Goal: Task Accomplishment & Management: Complete application form

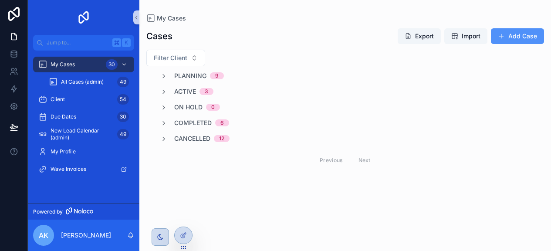
click at [517, 34] on button "Add Case" at bounding box center [517, 36] width 53 height 16
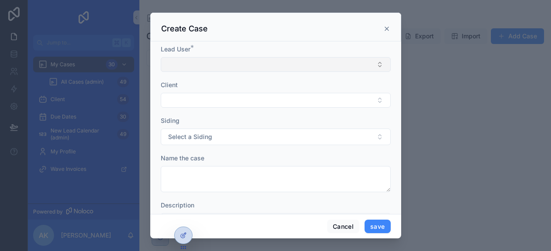
click at [235, 64] on button "Select Button" at bounding box center [276, 64] width 230 height 15
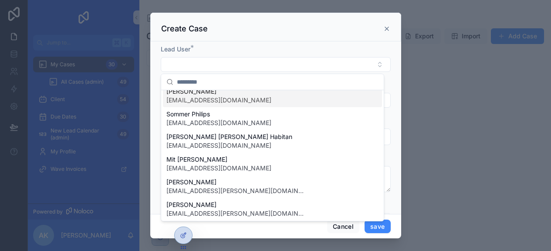
scroll to position [54, 0]
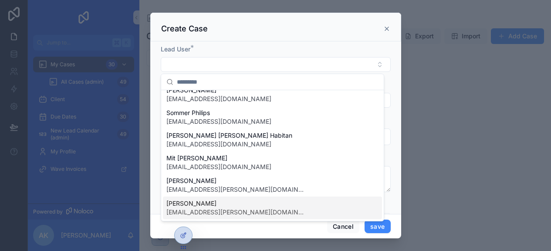
click at [213, 205] on span "[PERSON_NAME]" at bounding box center [235, 203] width 139 height 9
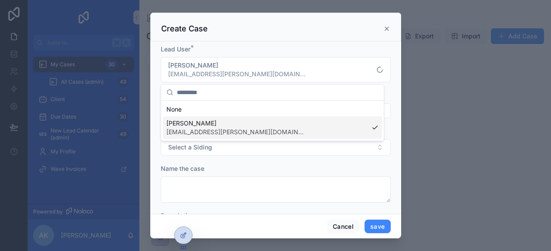
scroll to position [0, 0]
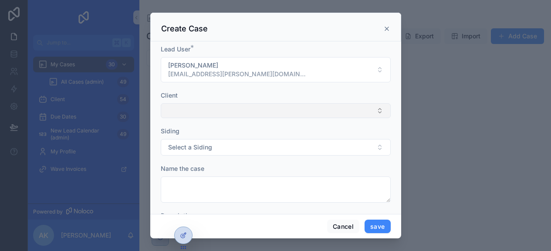
click at [213, 111] on button "Select Button" at bounding box center [276, 110] width 230 height 15
click at [185, 147] on span "New" at bounding box center [181, 144] width 13 height 9
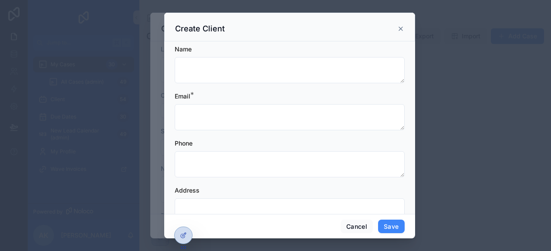
click at [234, 86] on form "Name Email * Phone Address Website Notes" at bounding box center [290, 186] width 230 height 282
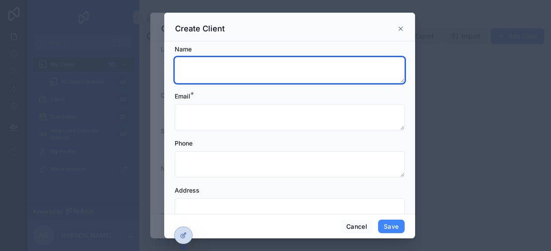
click at [235, 77] on textarea "scrollable content" at bounding box center [290, 70] width 230 height 26
type textarea "**********"
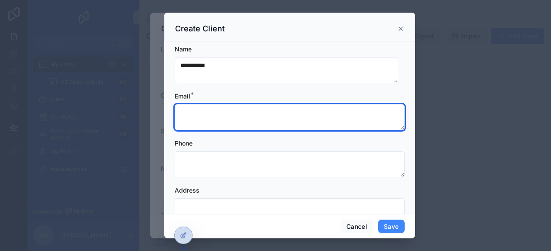
paste textarea "**********"
type textarea "**********"
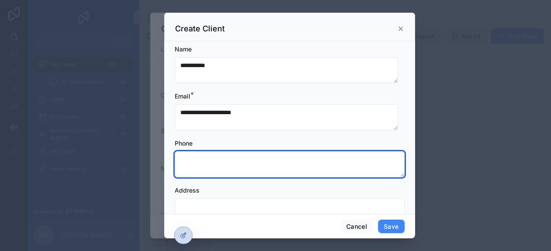
click at [262, 162] on textarea "scrollable content" at bounding box center [290, 164] width 230 height 26
paste textarea "**********"
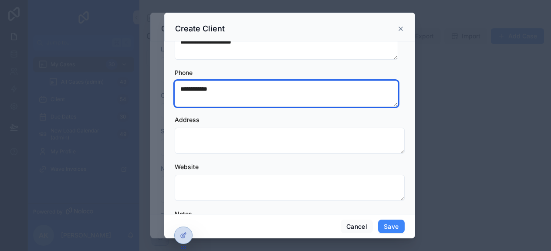
scroll to position [60, 0]
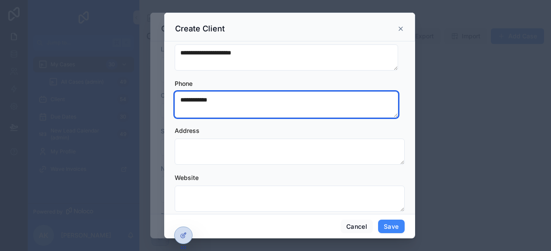
type textarea "**********"
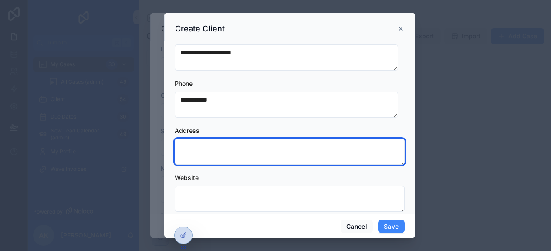
click at [244, 156] on textarea "scrollable content" at bounding box center [290, 152] width 230 height 26
paste textarea "**********"
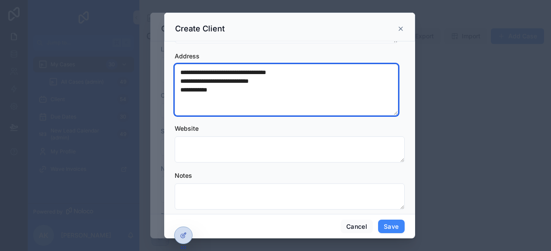
scroll to position [135, 0]
type textarea "**********"
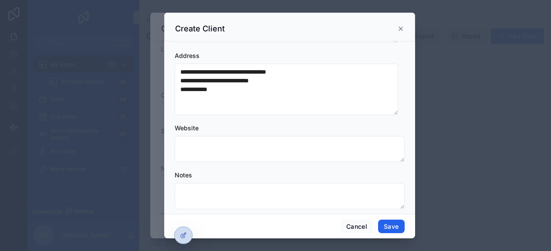
click at [389, 227] on button "Save" at bounding box center [391, 227] width 26 height 14
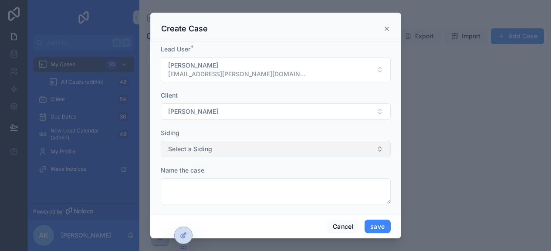
click at [250, 149] on button "Select a Siding" at bounding box center [276, 149] width 230 height 17
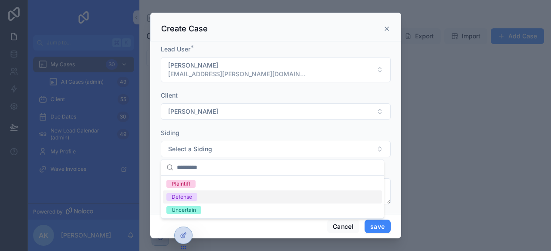
click at [206, 195] on div "Defense" at bounding box center [272, 196] width 219 height 13
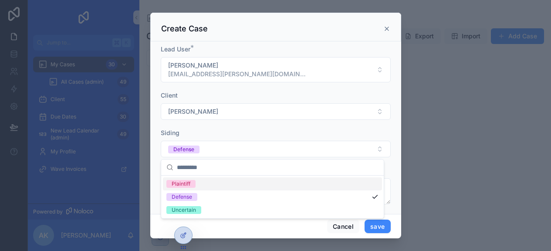
click at [246, 133] on div "Siding" at bounding box center [276, 133] width 230 height 9
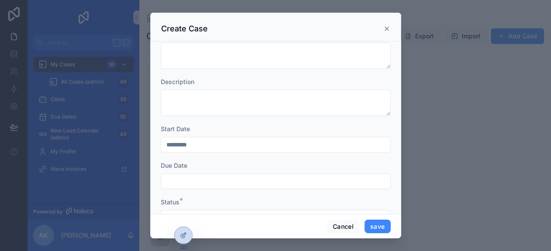
scroll to position [83, 0]
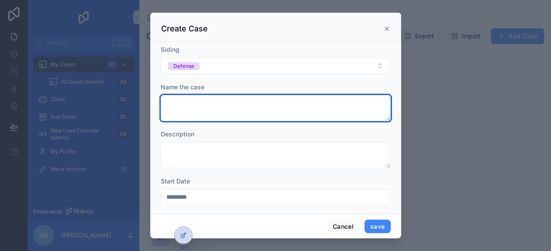
click at [218, 108] on textarea "scrollable content" at bounding box center [276, 108] width 230 height 26
type textarea "*"
type textarea "**********"
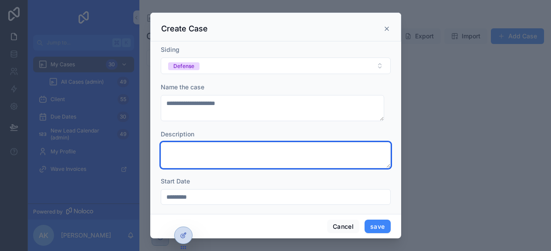
click at [240, 160] on textarea "scrollable content" at bounding box center [276, 155] width 230 height 26
paste textarea "**********"
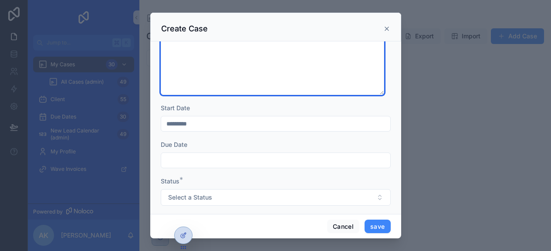
scroll to position [407, 0]
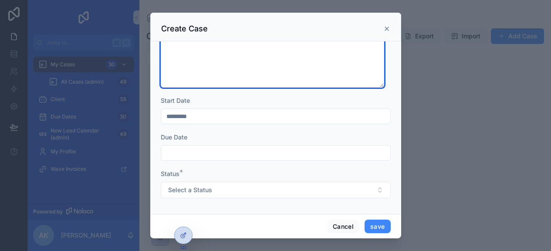
type textarea "**********"
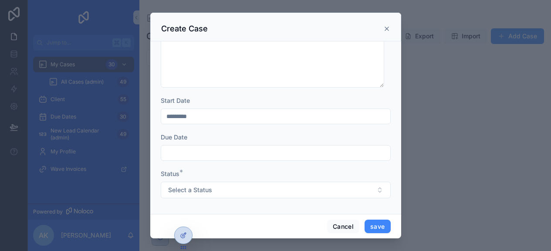
click at [269, 152] on input "scrollable content" at bounding box center [275, 153] width 229 height 12
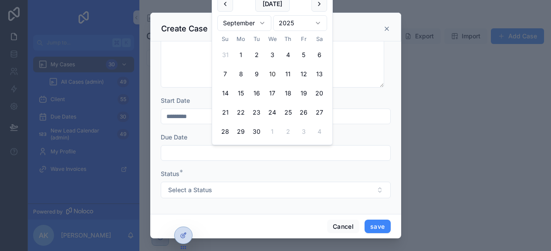
click at [234, 180] on div "Status * Select a Status" at bounding box center [276, 183] width 230 height 29
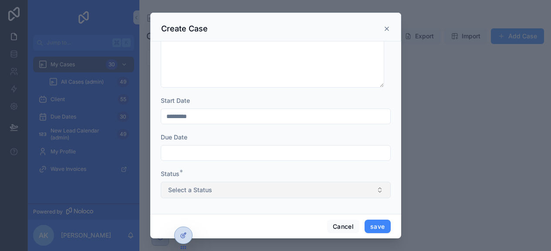
click at [222, 193] on button "Select a Status" at bounding box center [276, 190] width 230 height 17
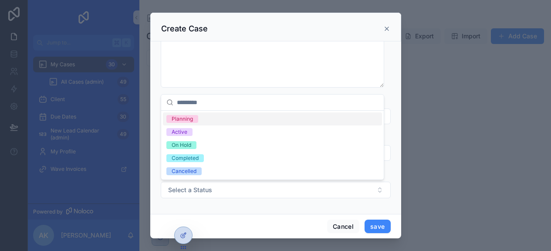
click at [197, 117] on span "Planning" at bounding box center [182, 119] width 32 height 8
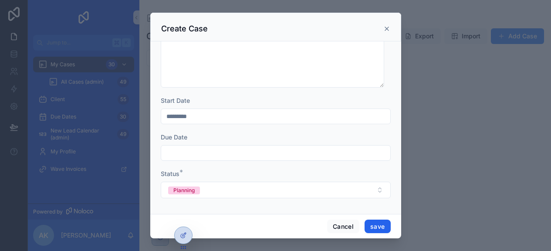
click at [376, 226] on button "save" at bounding box center [378, 227] width 26 height 14
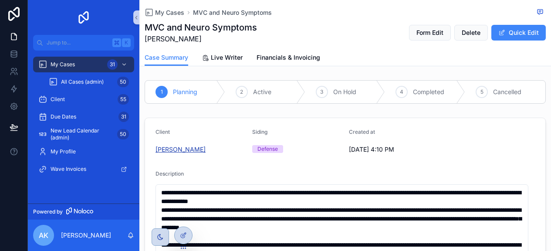
click at [184, 148] on span "[PERSON_NAME]" at bounding box center [181, 149] width 50 height 9
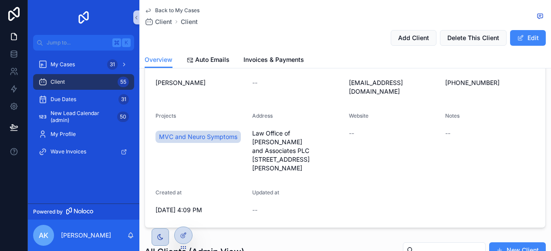
scroll to position [58, 0]
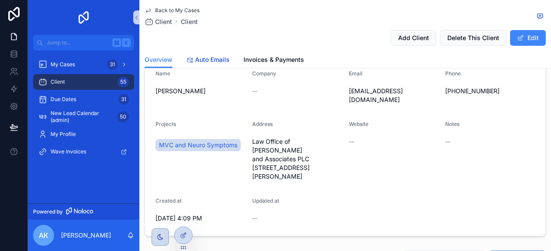
click at [216, 64] on span "Auto Emails" at bounding box center [212, 59] width 34 height 9
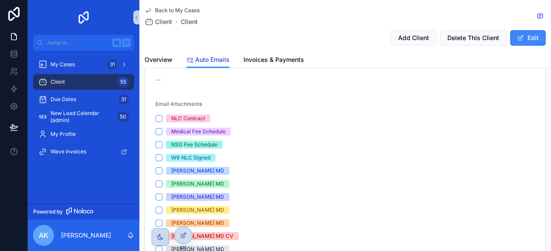
scroll to position [95, 0]
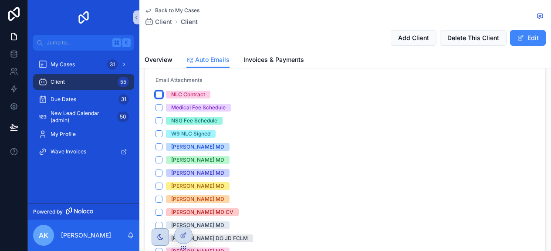
click at [159, 95] on button "NLC Contract" at bounding box center [159, 94] width 7 height 7
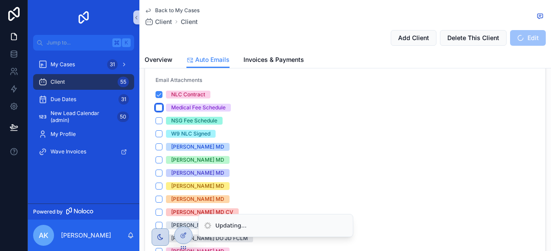
click at [159, 108] on button "Medical Fee Schedule" at bounding box center [159, 107] width 7 height 7
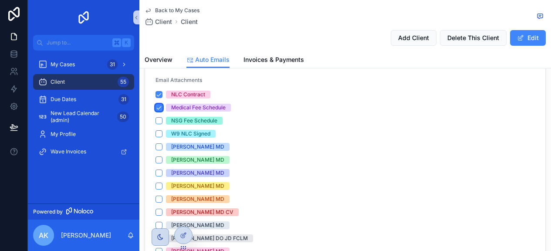
scroll to position [116, 0]
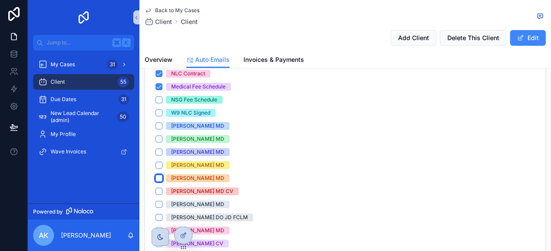
click at [160, 176] on button "[PERSON_NAME] MD" at bounding box center [159, 178] width 7 height 7
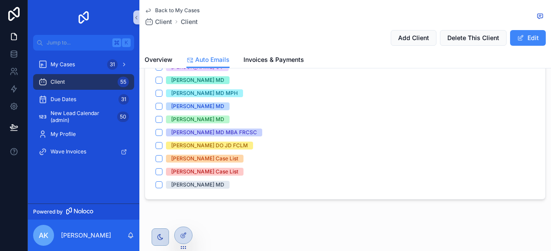
scroll to position [295, 0]
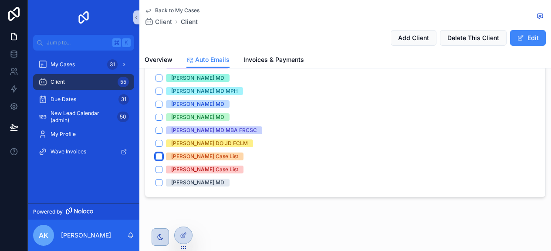
click at [159, 156] on button "[PERSON_NAME] Case List" at bounding box center [159, 156] width 7 height 7
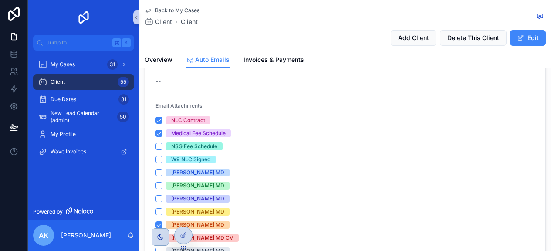
scroll to position [71, 0]
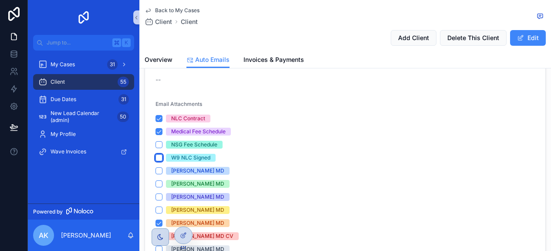
click at [161, 156] on button "W9 NLC Signed" at bounding box center [159, 157] width 7 height 7
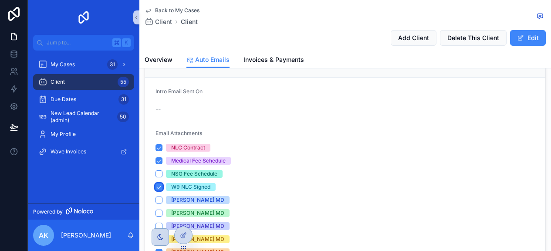
scroll to position [0, 0]
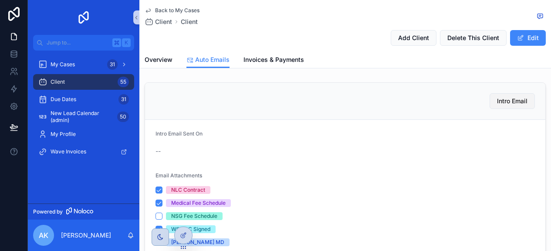
click at [501, 100] on span "Intro Email" at bounding box center [512, 101] width 30 height 9
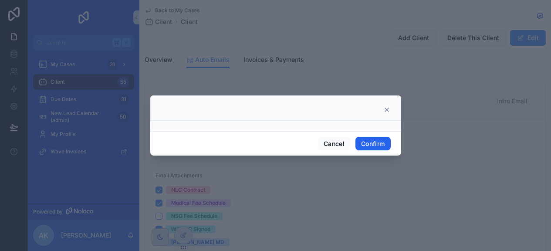
click at [376, 145] on button "Confirm" at bounding box center [373, 144] width 35 height 14
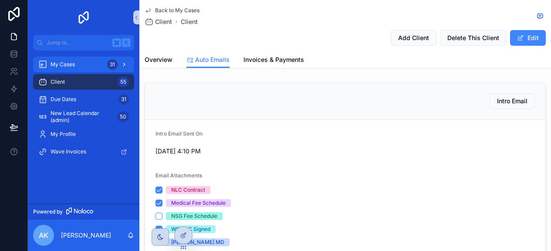
click at [68, 64] on span "My Cases" at bounding box center [63, 64] width 24 height 7
